Goal: Task Accomplishment & Management: Use online tool/utility

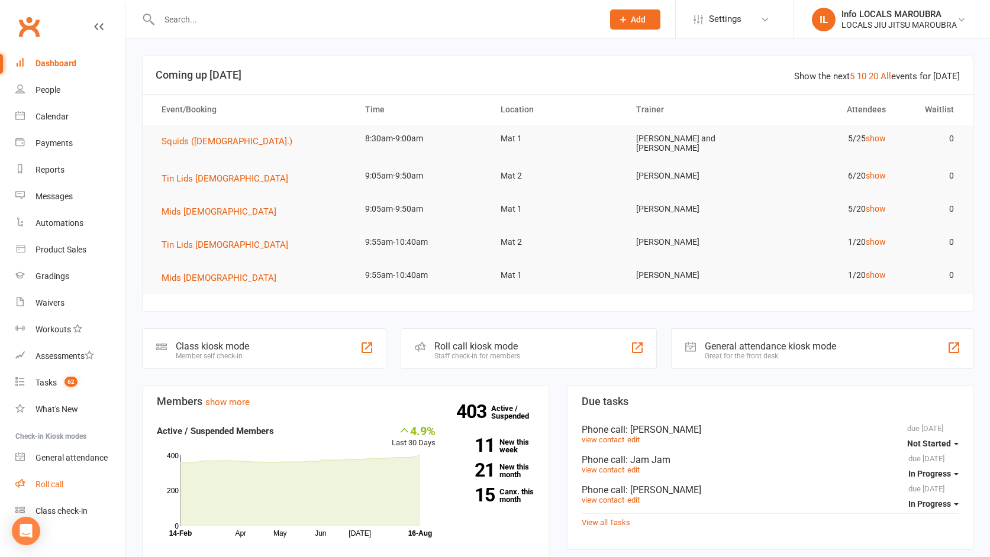
click at [55, 486] on div "Roll call" at bounding box center [49, 484] width 28 height 9
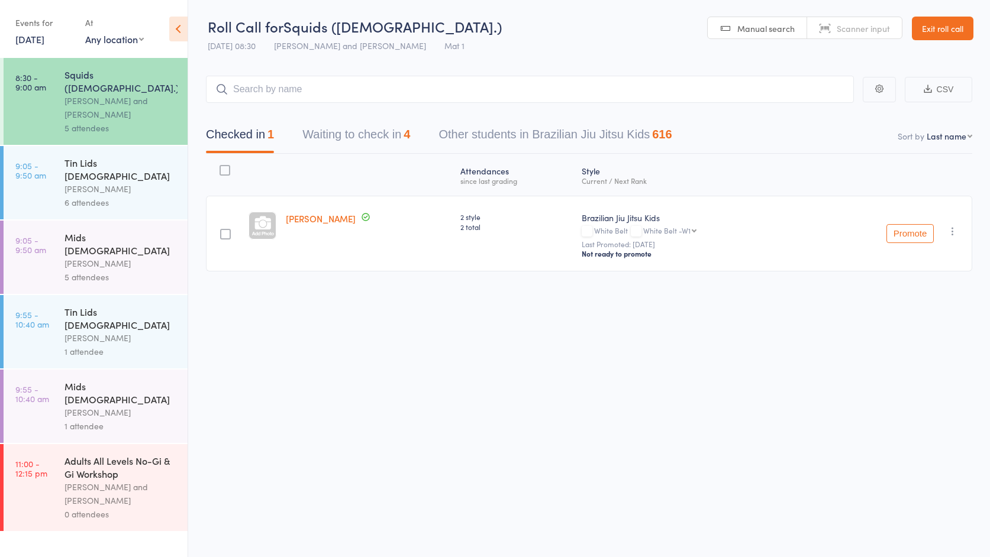
click at [369, 141] on button "Waiting to check in 4" at bounding box center [356, 137] width 108 height 31
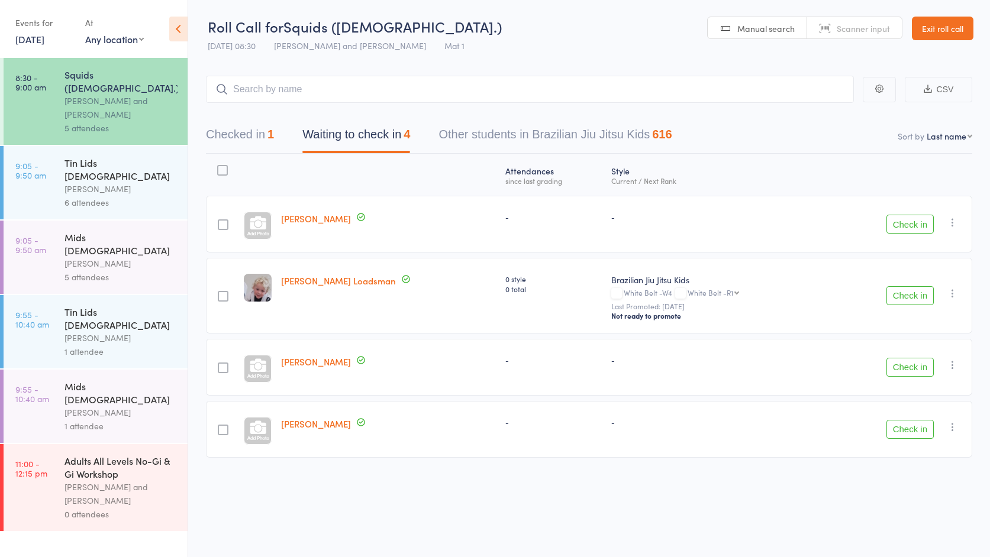
click at [135, 156] on div "Tin Lids [DEMOGRAPHIC_DATA]" at bounding box center [120, 169] width 113 height 26
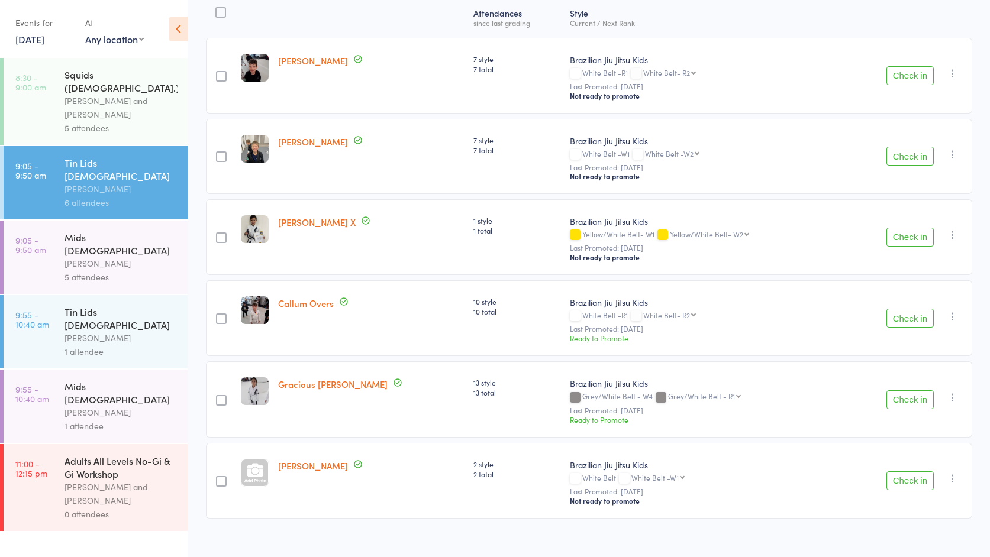
scroll to position [175, 0]
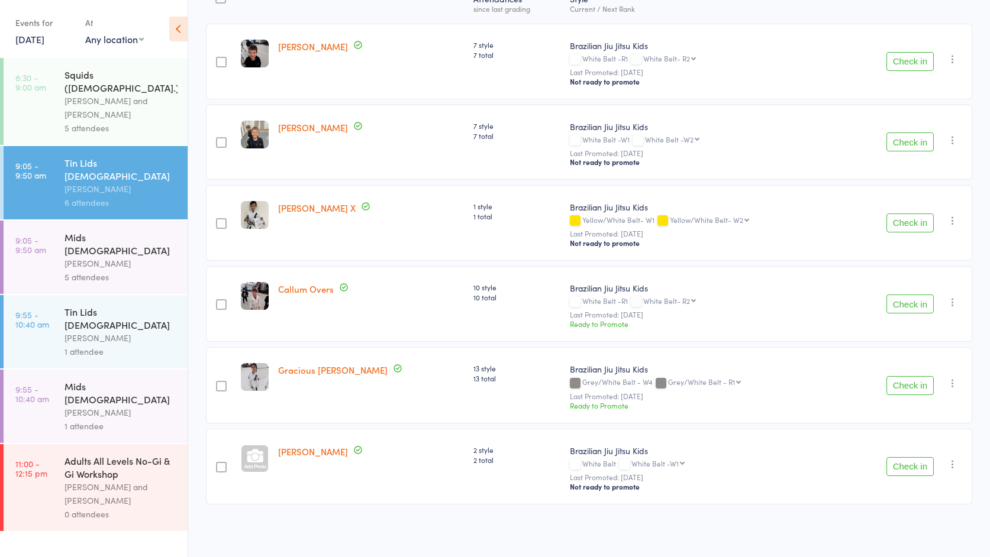
click at [110, 257] on div "[PERSON_NAME]" at bounding box center [120, 264] width 113 height 14
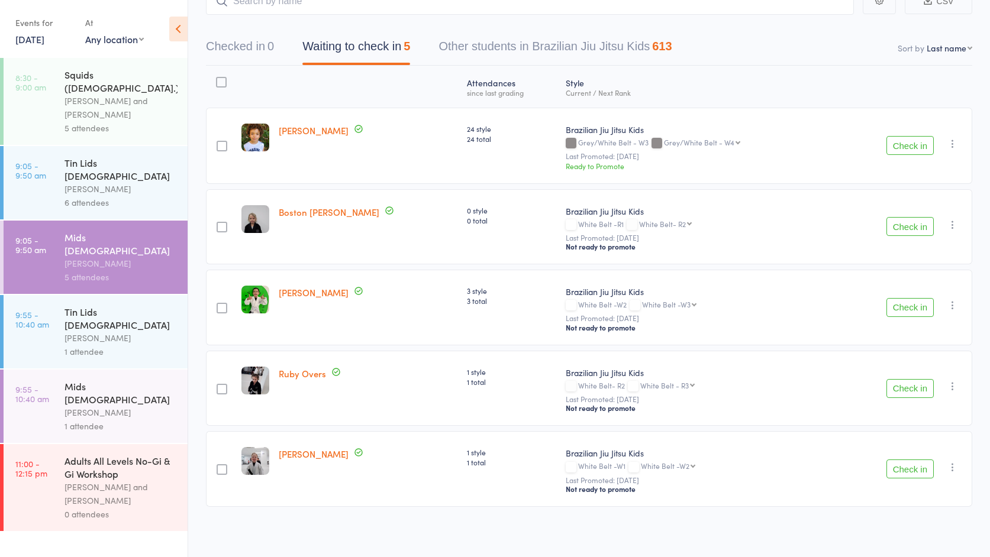
scroll to position [93, 0]
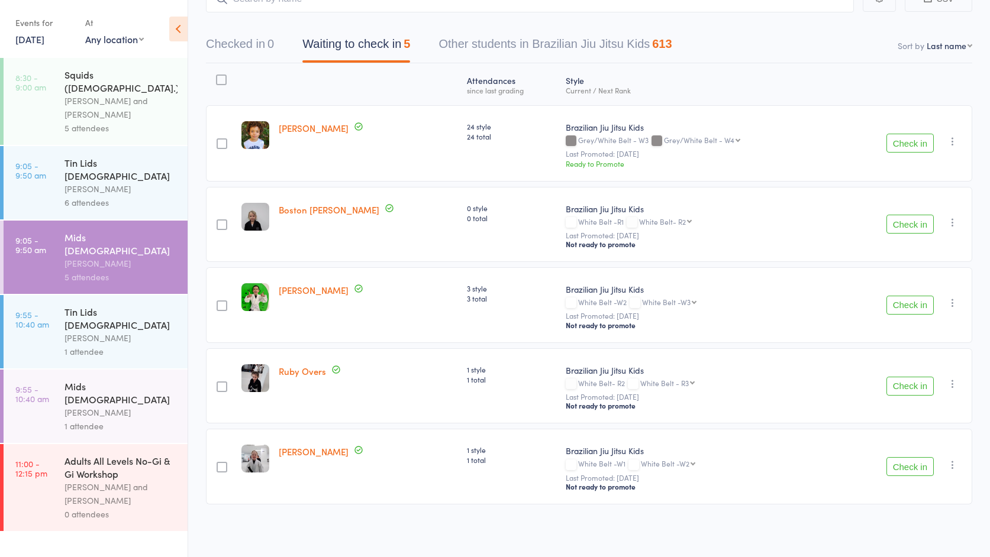
click at [137, 345] on div "1 attendee" at bounding box center [120, 352] width 113 height 14
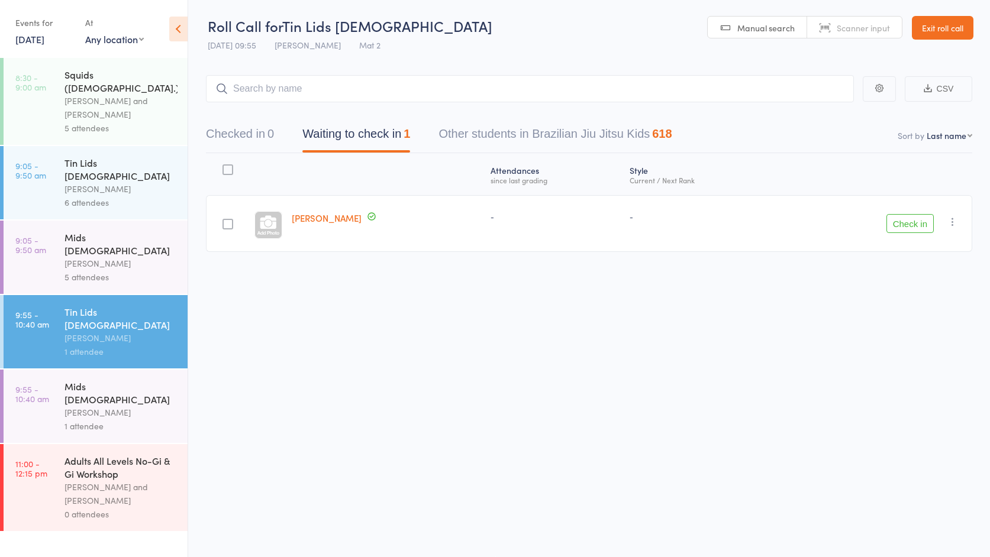
click at [109, 406] on div "[PERSON_NAME]" at bounding box center [120, 413] width 113 height 14
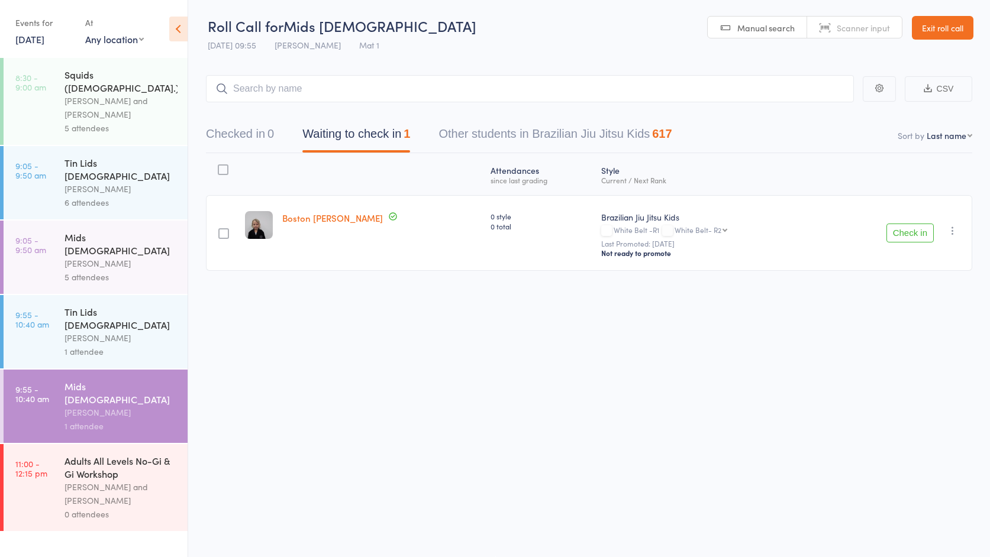
click at [140, 454] on div "Adults All Levels No-Gi & Gi Workshop" at bounding box center [120, 467] width 113 height 26
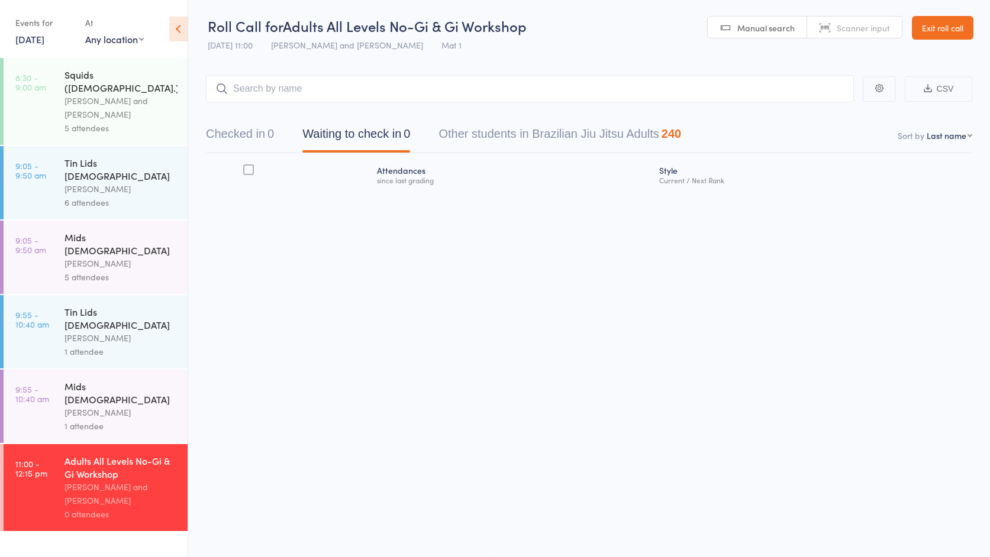
click at [945, 30] on link "Exit roll call" at bounding box center [943, 28] width 62 height 24
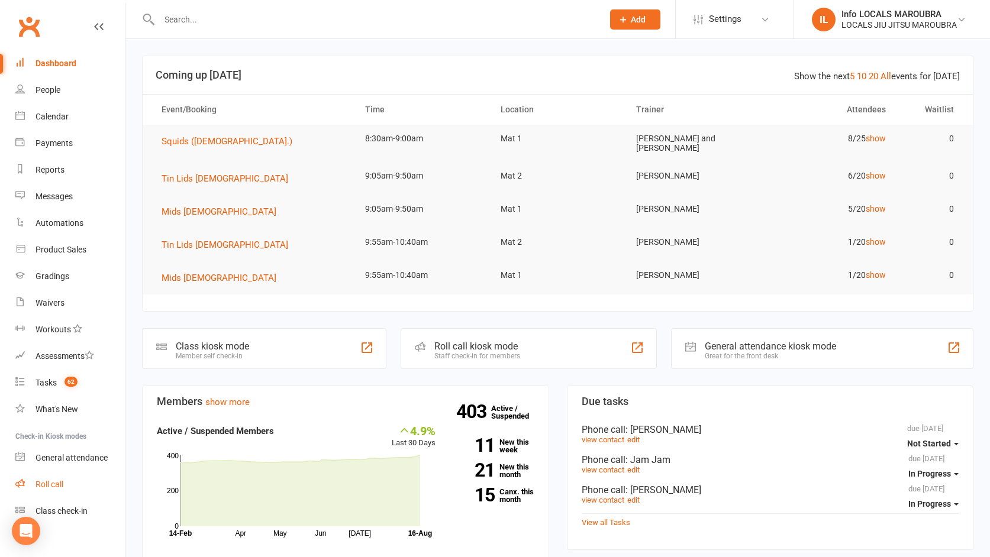
click at [56, 486] on div "Roll call" at bounding box center [49, 484] width 28 height 9
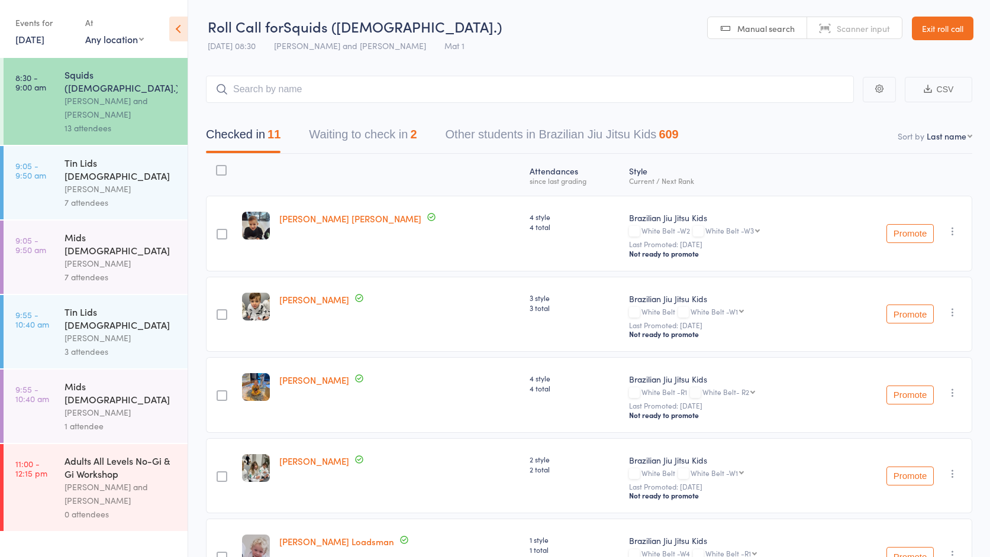
scroll to position [1, 0]
click at [113, 182] on div "[PERSON_NAME]" at bounding box center [120, 189] width 113 height 14
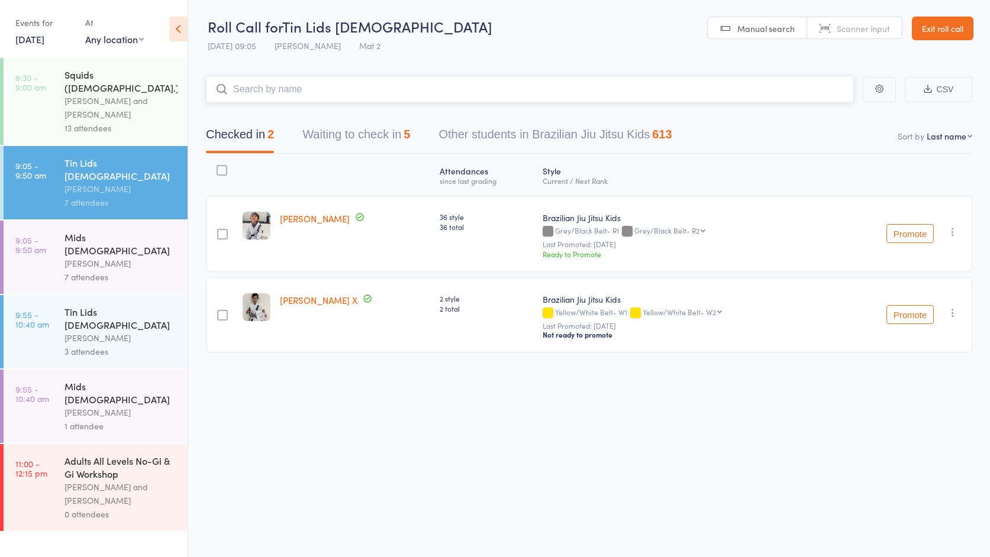
scroll to position [1, 0]
click at [373, 139] on button "Waiting to check in 5" at bounding box center [356, 136] width 108 height 31
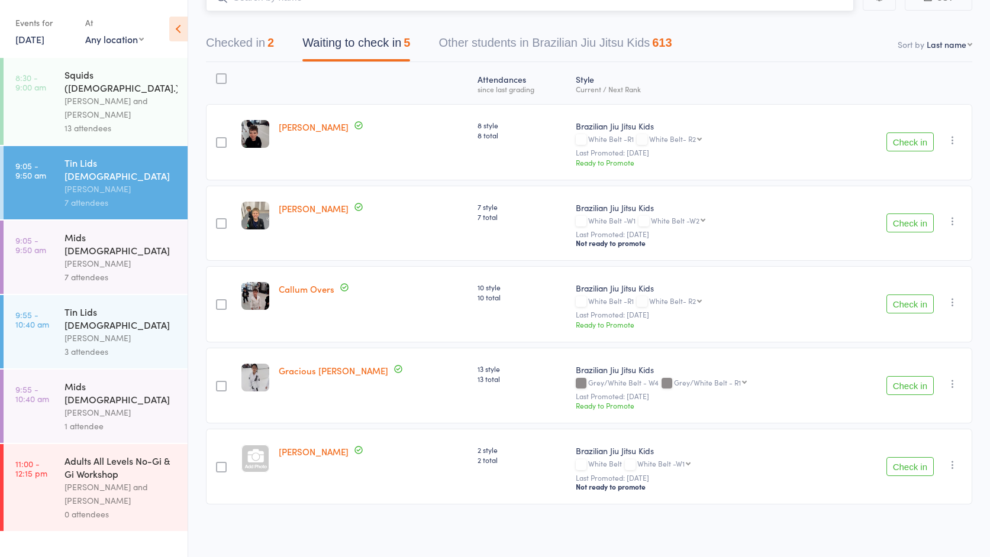
scroll to position [0, 0]
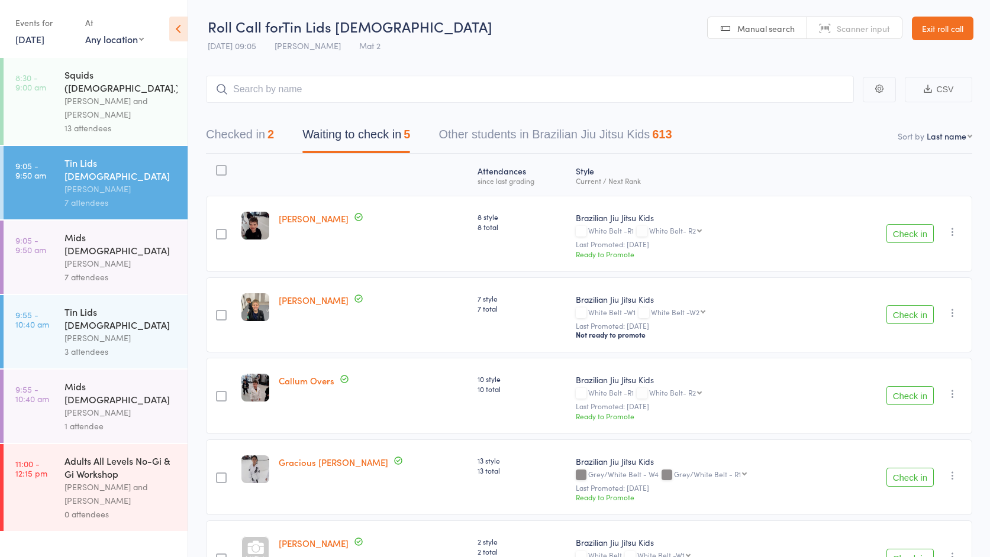
click at [125, 231] on div "Mids [DEMOGRAPHIC_DATA]" at bounding box center [120, 244] width 113 height 26
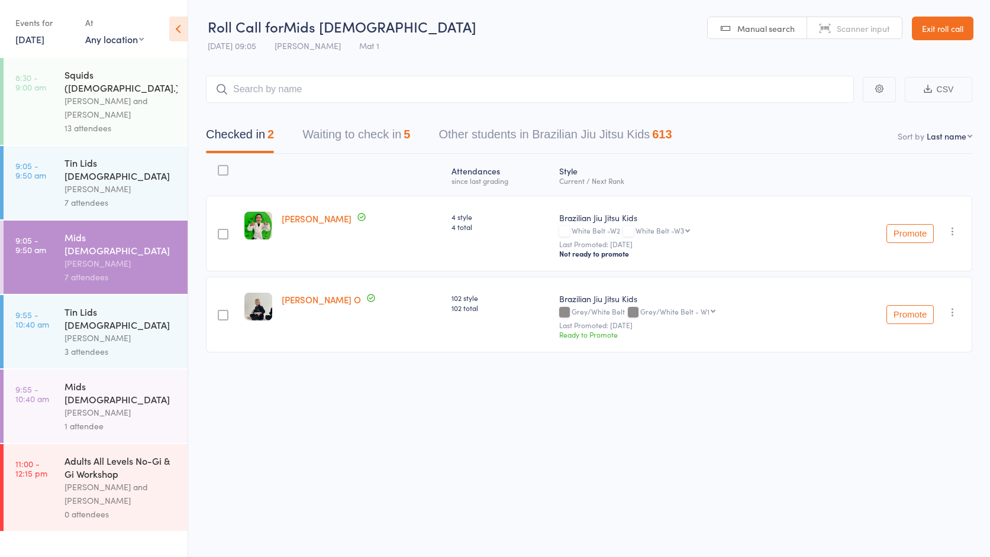
click at [134, 182] on div "[PERSON_NAME]" at bounding box center [120, 189] width 113 height 14
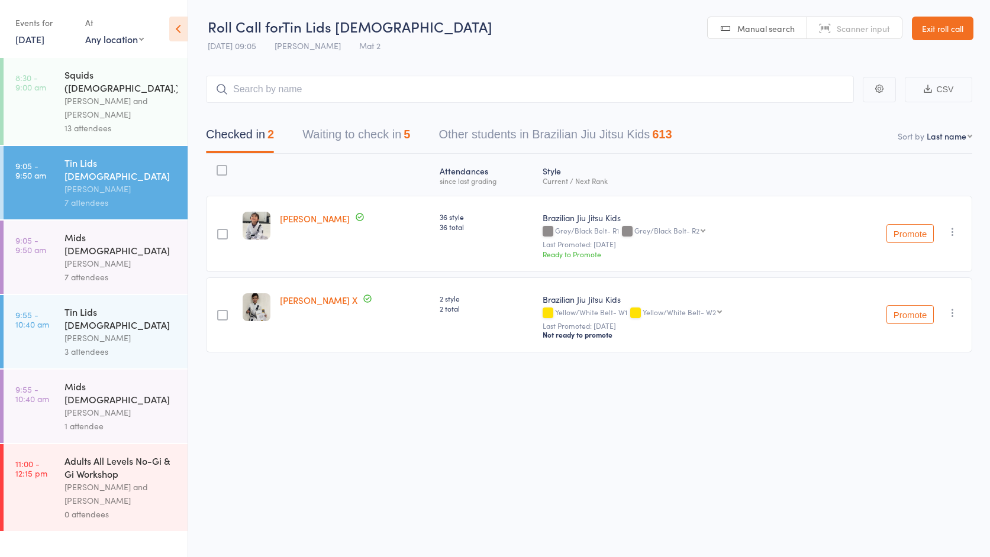
click at [344, 141] on button "Waiting to check in 5" at bounding box center [356, 137] width 108 height 31
